Goal: Complete application form

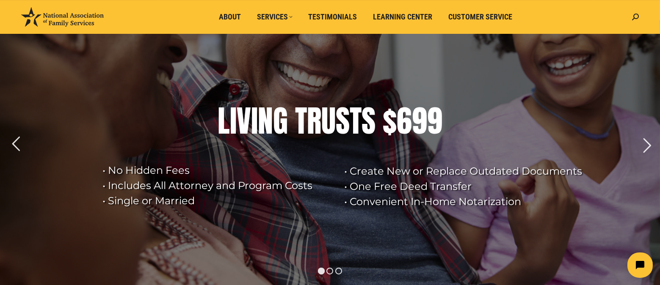
scroll to position [85, 0]
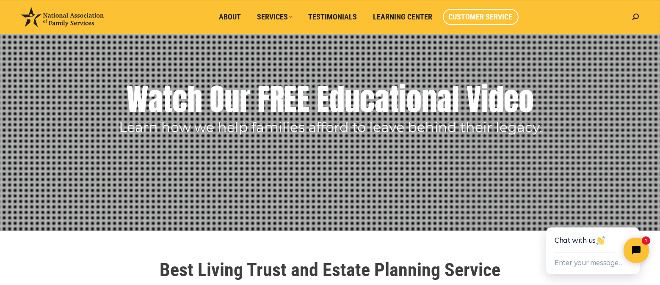
click at [478, 14] on span "Customer Service" at bounding box center [481, 16] width 64 height 9
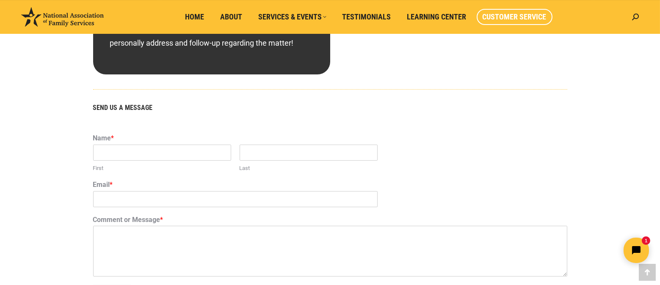
scroll to position [478, 0]
click at [115, 152] on input "First" at bounding box center [162, 153] width 138 height 16
type input "[PERSON_NAME]"
type input "G"
click at [244, 155] on input "Last" at bounding box center [309, 153] width 138 height 16
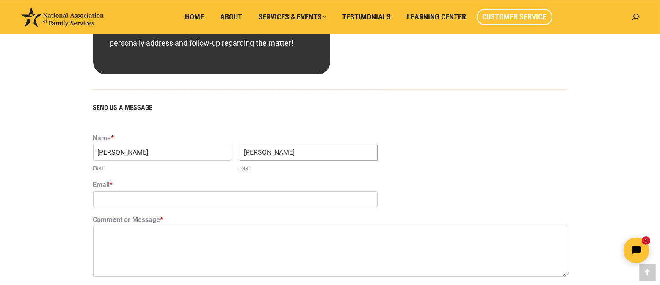
type input "[PERSON_NAME]"
